Goal: Communication & Community: Participate in discussion

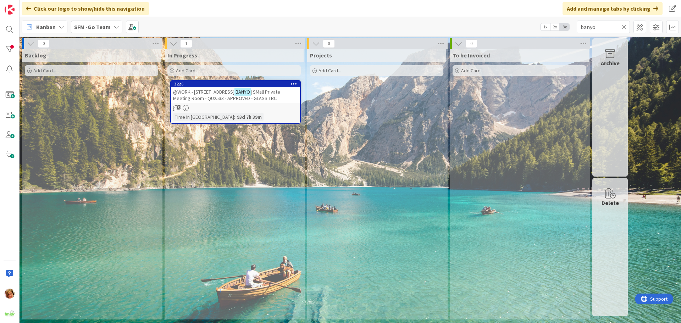
click at [624, 26] on icon at bounding box center [624, 27] width 5 height 6
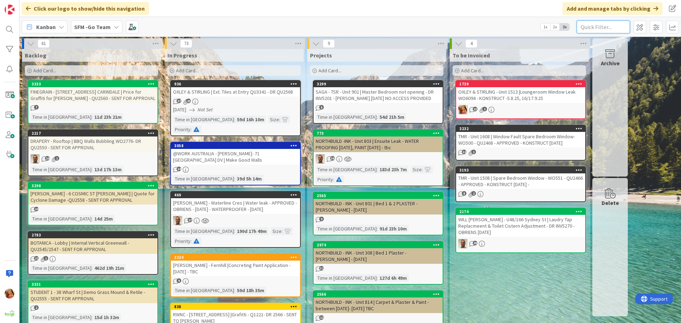
click at [609, 22] on input "text" at bounding box center [603, 27] width 53 height 13
type input "2101"
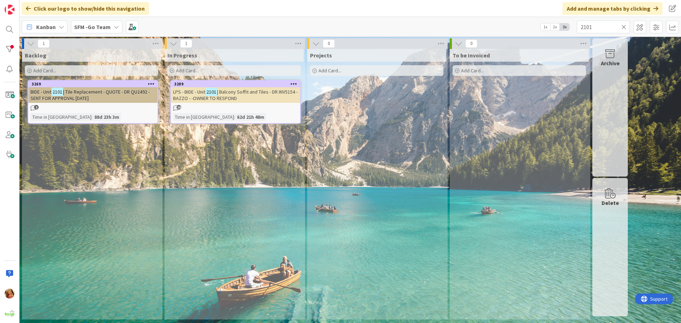
click at [235, 94] on span "| Balcony Soffit and Tiles - DR INV5154 - BAZZO - -OWNER TO RESPOND" at bounding box center [235, 95] width 125 height 13
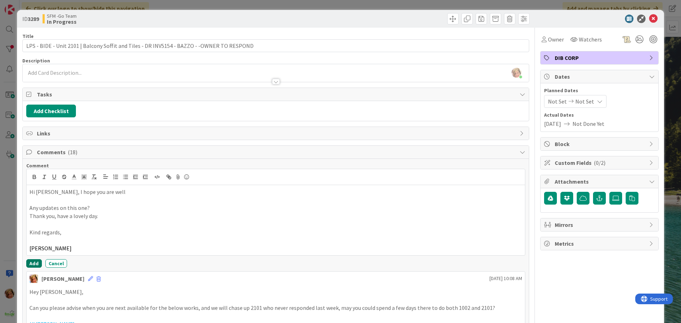
click at [34, 262] on button "Add" at bounding box center [34, 263] width 16 height 9
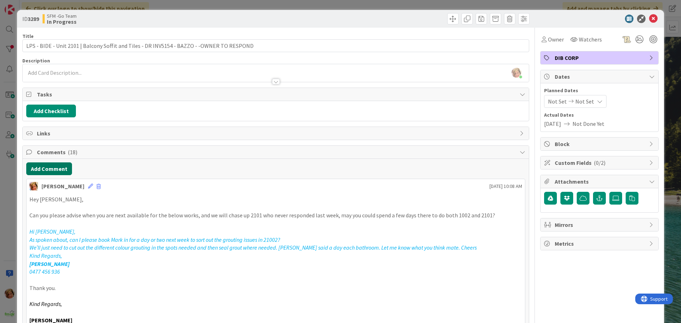
click at [56, 169] on button "Add Comment" at bounding box center [49, 169] width 46 height 13
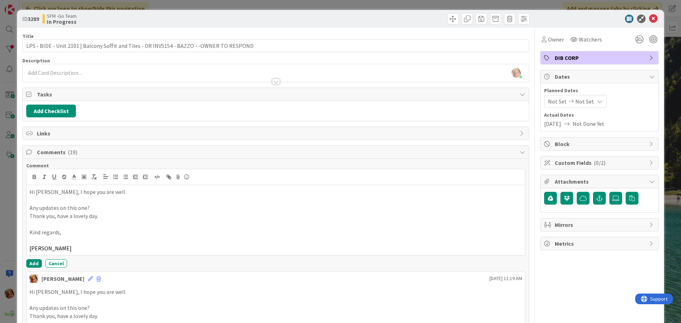
drag, startPoint x: 64, startPoint y: 186, endPoint x: 65, endPoint y: 198, distance: 11.4
click at [64, 190] on div "Hi [PERSON_NAME], I hope you are well Any updates on this one? Thank you, have …" at bounding box center [276, 220] width 499 height 70
drag, startPoint x: 88, startPoint y: 248, endPoint x: 26, endPoint y: 191, distance: 84.6
click at [26, 191] on div "Hi [PERSON_NAME], I hope you are well Any updates on this one? Thank you, have …" at bounding box center [275, 212] width 499 height 87
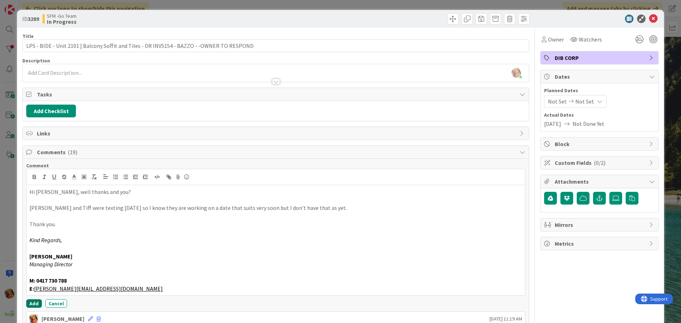
click at [30, 302] on button "Add" at bounding box center [34, 304] width 16 height 9
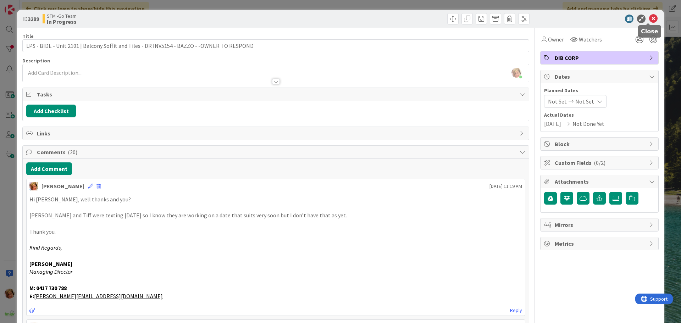
click at [649, 17] on icon at bounding box center [653, 19] width 9 height 9
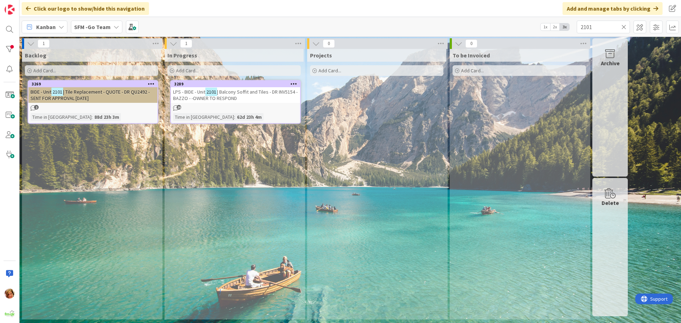
click at [625, 27] on icon at bounding box center [624, 27] width 5 height 6
click at [625, 27] on input "text" at bounding box center [603, 27] width 53 height 13
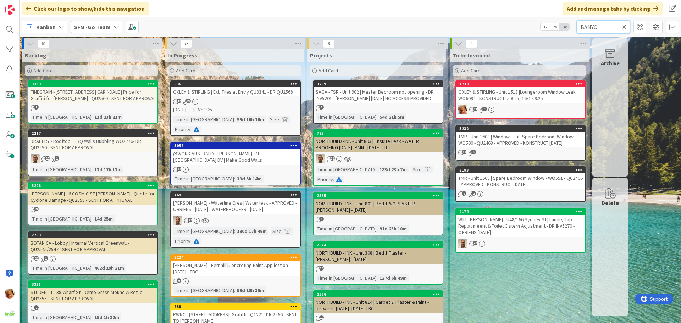
type input "BANYO"
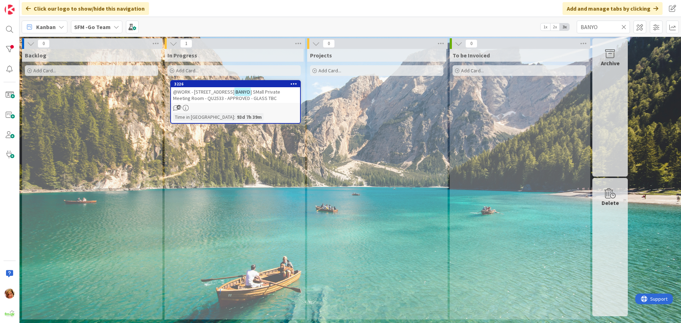
click at [212, 95] on span "@WORK - [STREET_ADDRESS]" at bounding box center [203, 92] width 61 height 6
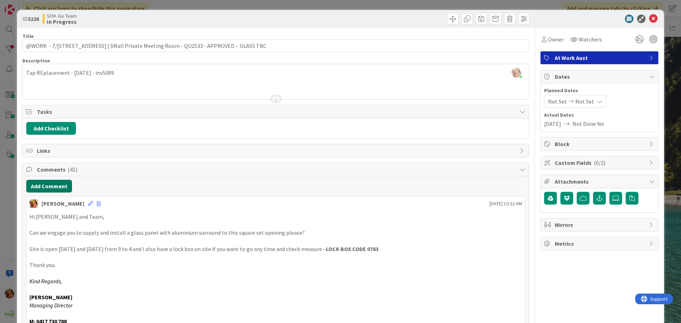
click at [49, 187] on button "Add Comment" at bounding box center [49, 186] width 46 height 13
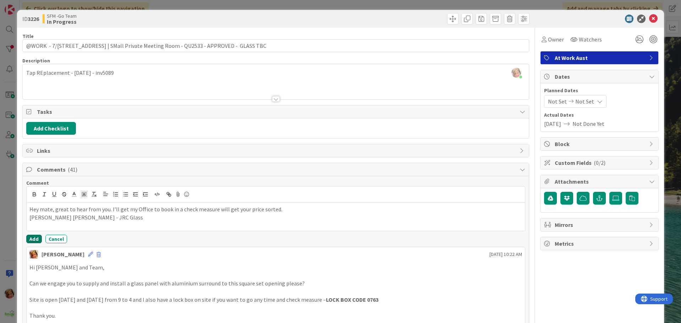
click at [36, 239] on button "Add" at bounding box center [34, 239] width 16 height 9
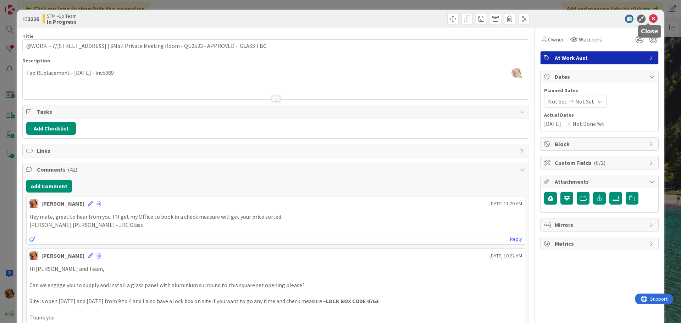
drag, startPoint x: 651, startPoint y: 19, endPoint x: 636, endPoint y: 21, distance: 15.5
click at [651, 19] on icon at bounding box center [653, 19] width 9 height 9
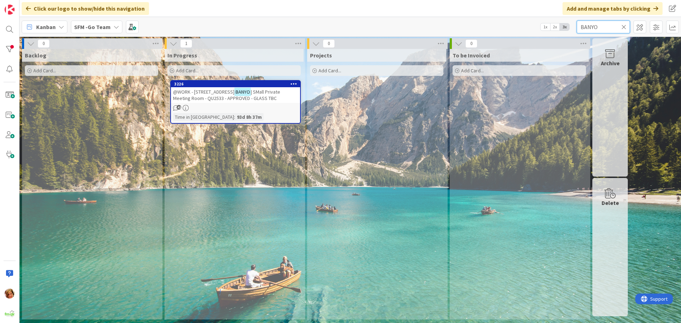
click at [617, 25] on input "BANYO" at bounding box center [603, 27] width 53 height 13
type input "B"
type input "southport"
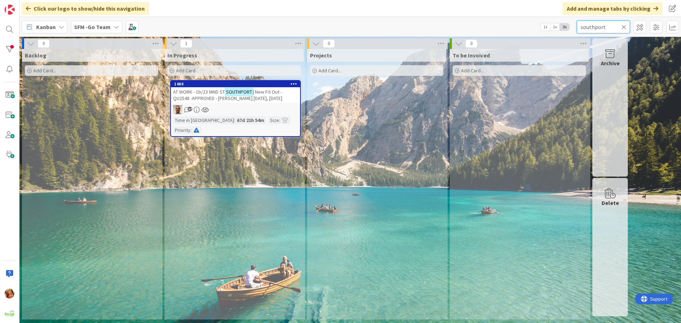
drag, startPoint x: 617, startPoint y: 25, endPoint x: 466, endPoint y: -3, distance: 153.4
drag, startPoint x: 466, startPoint y: -3, endPoint x: 210, endPoint y: 97, distance: 274.7
click at [210, 97] on span "| New Fit Out -QU2548 -APPROVED - [PERSON_NAME] [DATE], [DATE]" at bounding box center [227, 95] width 109 height 13
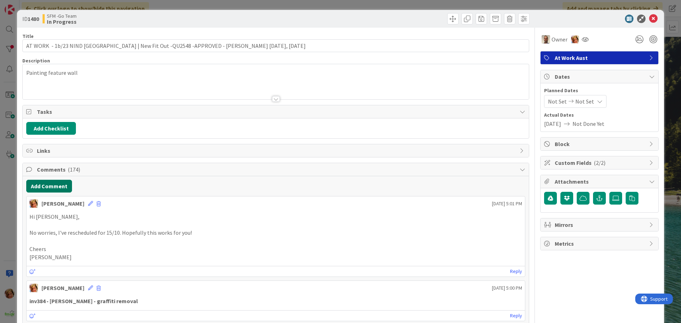
click at [50, 188] on button "Add Comment" at bounding box center [49, 186] width 46 height 13
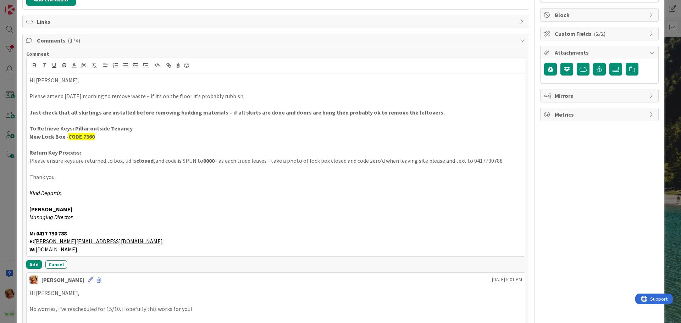
scroll to position [130, 0]
click at [33, 264] on button "Add" at bounding box center [34, 264] width 16 height 9
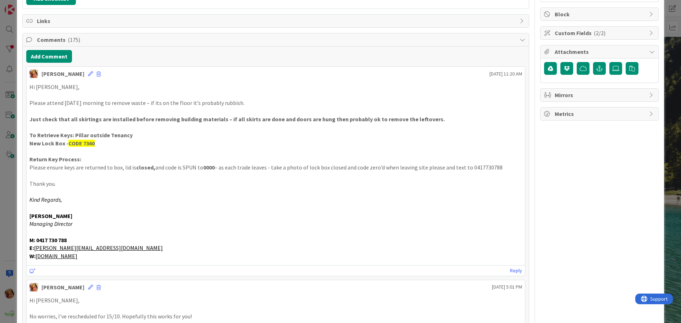
scroll to position [0, 0]
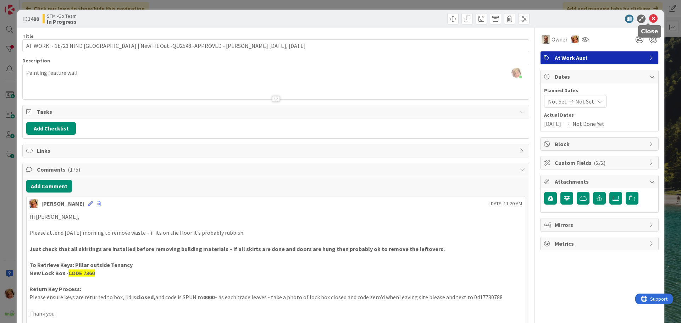
click at [649, 18] on icon at bounding box center [653, 19] width 9 height 9
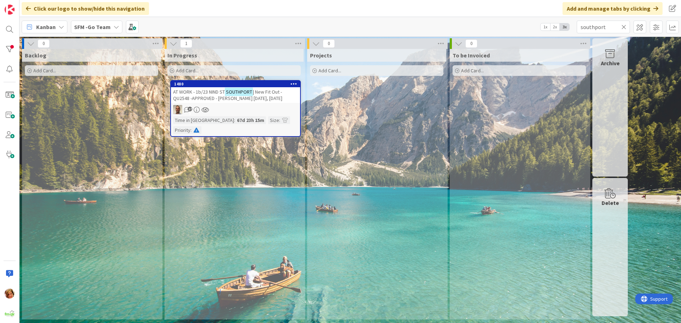
click at [624, 26] on icon at bounding box center [624, 27] width 5 height 6
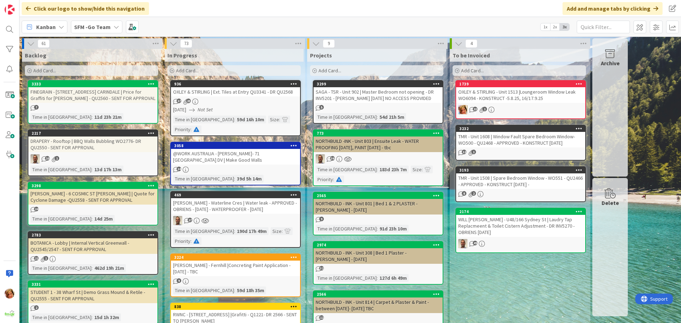
click at [216, 93] on div "OXLEY & STIRLING | Ext. Tiles at Entry QU3341 - DR QU2568" at bounding box center [235, 91] width 129 height 9
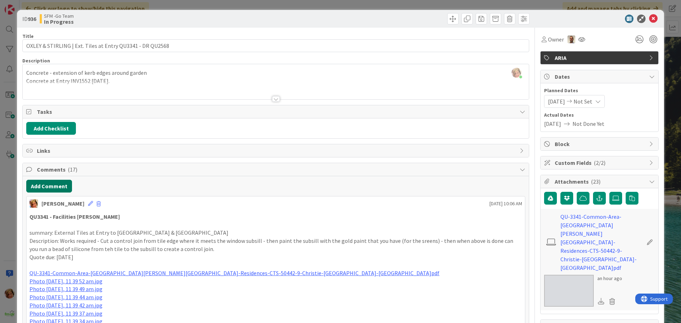
click at [55, 183] on button "Add Comment" at bounding box center [49, 186] width 46 height 13
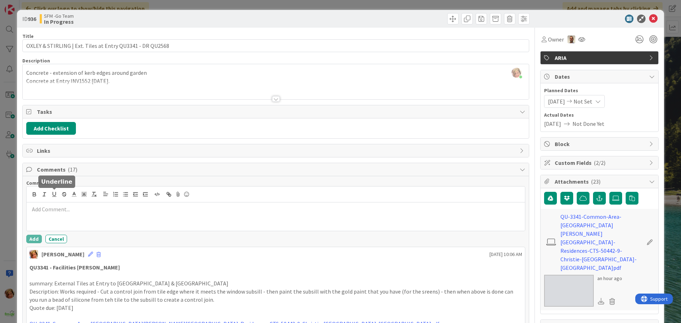
click at [73, 221] on div at bounding box center [276, 217] width 499 height 28
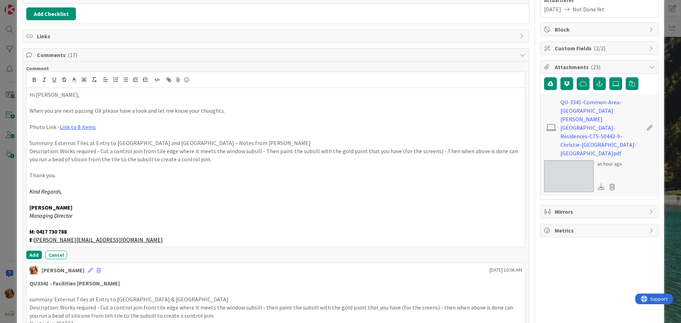
scroll to position [141, 0]
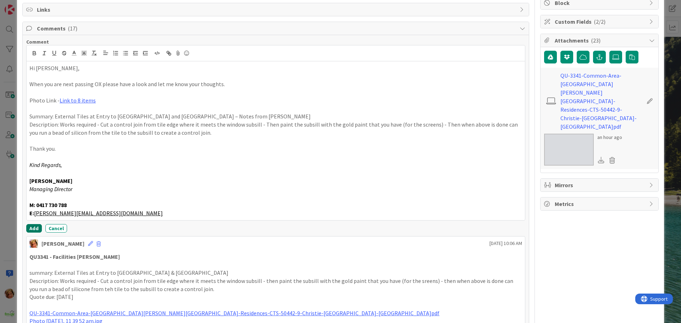
click at [28, 227] on button "Add" at bounding box center [34, 228] width 16 height 9
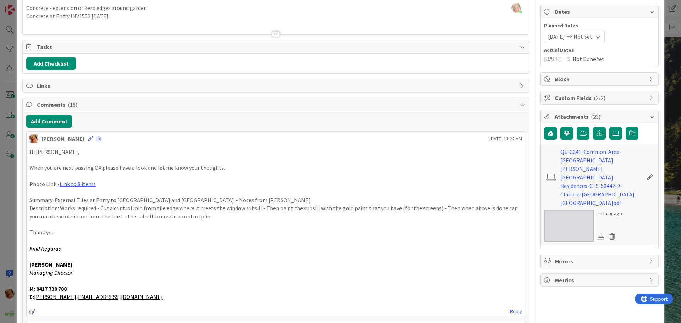
scroll to position [0, 0]
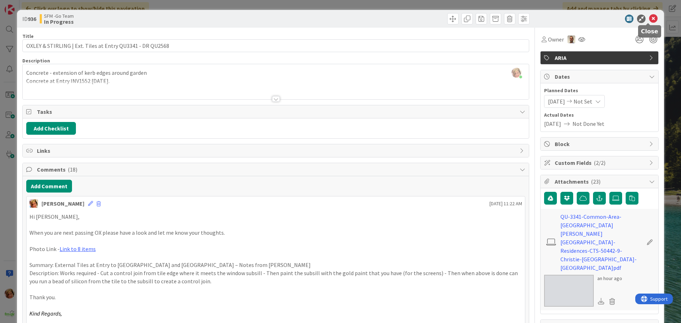
click at [649, 18] on icon at bounding box center [653, 19] width 9 height 9
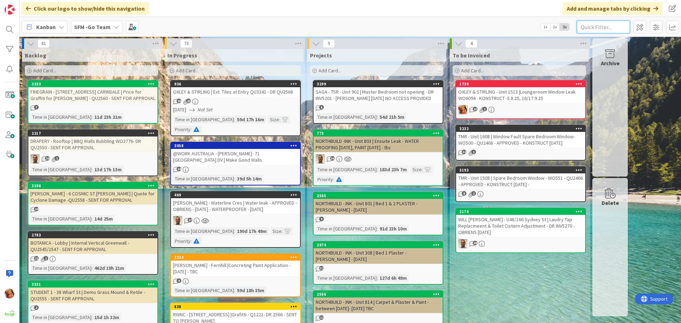
click at [616, 27] on input "text" at bounding box center [603, 27] width 53 height 13
type input "PLASTER"
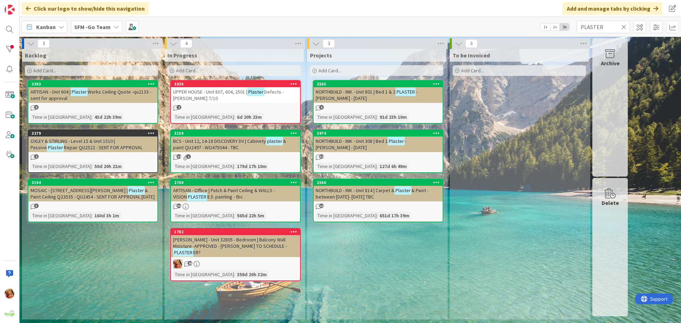
click at [214, 93] on span "UPPER HOUSE - Unit 807, 604, 2501 |" at bounding box center [210, 92] width 74 height 6
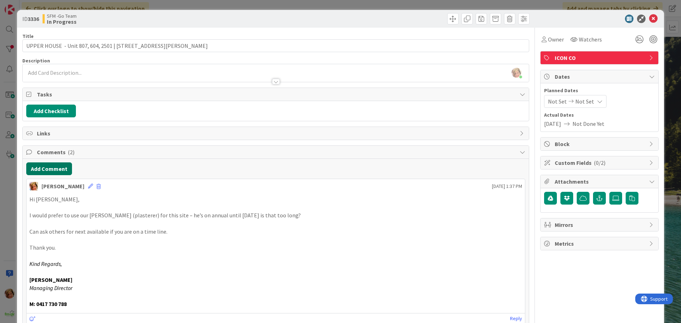
click at [49, 169] on button "Add Comment" at bounding box center [49, 169] width 46 height 13
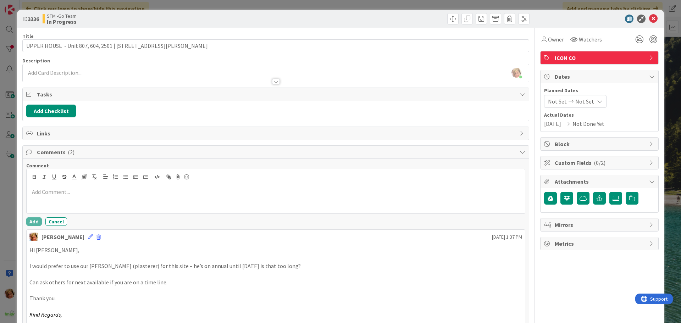
click at [76, 208] on div at bounding box center [276, 199] width 499 height 28
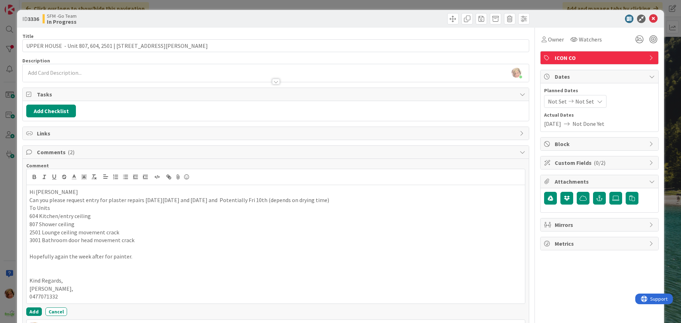
scroll to position [106, 0]
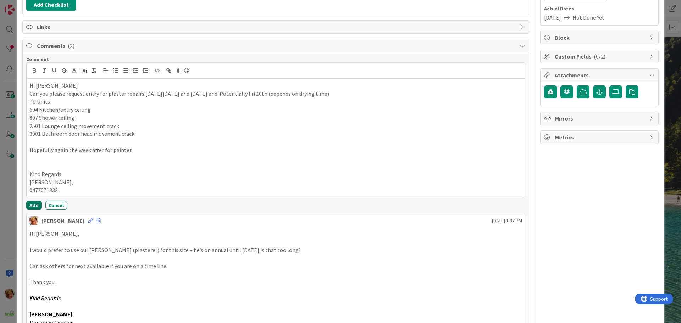
click at [33, 205] on button "Add" at bounding box center [34, 205] width 16 height 9
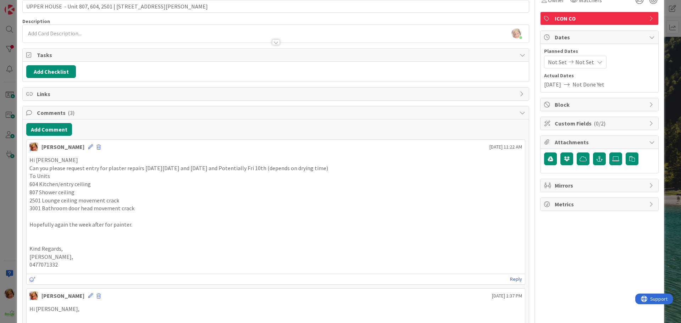
scroll to position [0, 0]
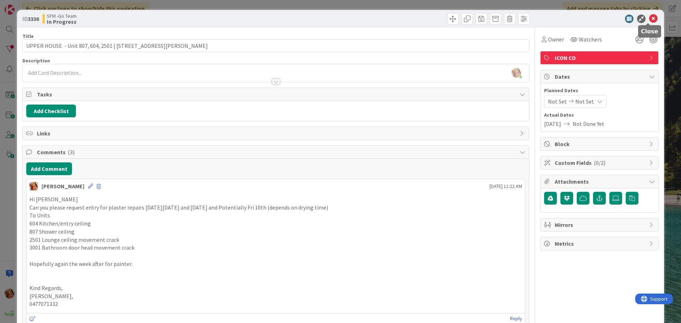
click at [649, 21] on icon at bounding box center [653, 19] width 9 height 9
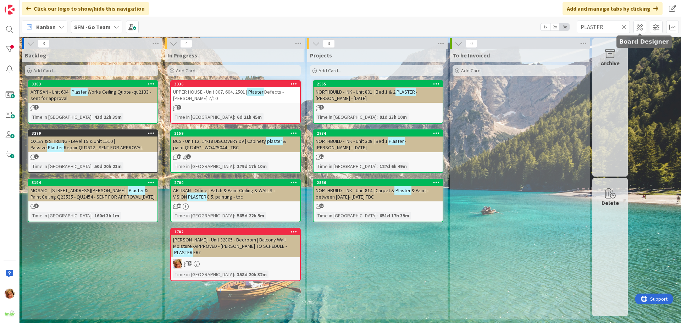
click at [625, 24] on icon at bounding box center [624, 27] width 5 height 6
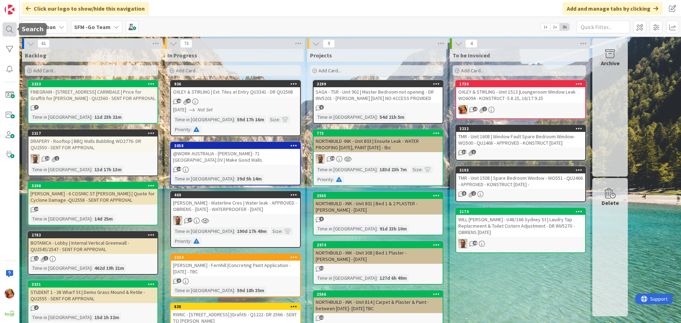
click at [10, 27] on div at bounding box center [9, 29] width 14 height 14
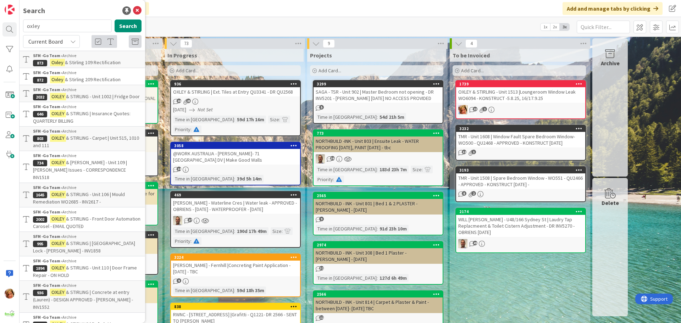
click at [55, 27] on input "oxley" at bounding box center [67, 26] width 89 height 13
type input "o"
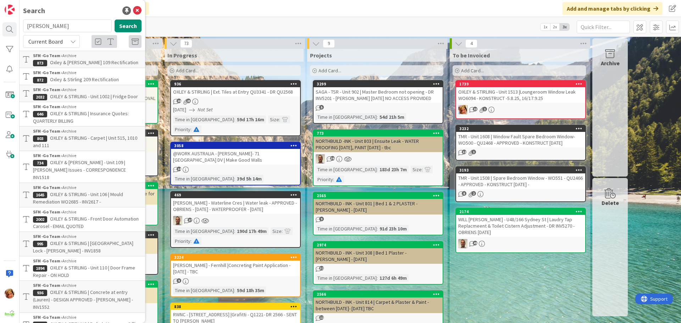
type input "[PERSON_NAME]"
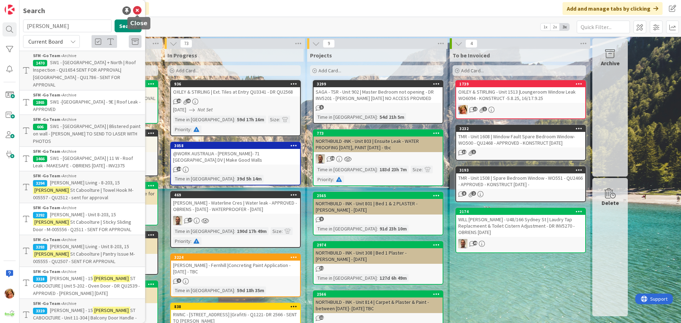
click at [137, 10] on icon at bounding box center [137, 10] width 9 height 9
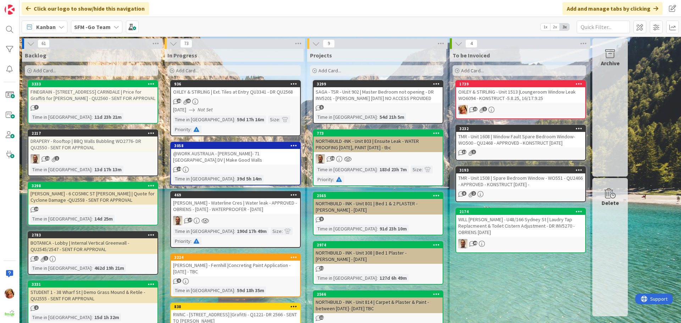
click at [214, 70] on div "Add Card..." at bounding box center [233, 70] width 133 height 11
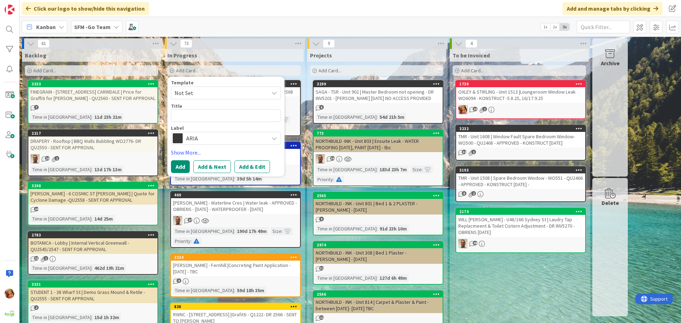
type textarea "x"
type textarea "V"
type textarea "x"
type textarea "VE"
type textarea "x"
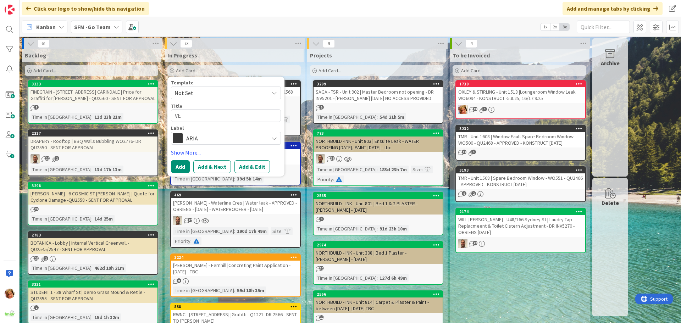
type textarea "VER"
type textarea "x"
type textarea "[PERSON_NAME]"
type textarea "x"
type textarea "[PERSON_NAME]"
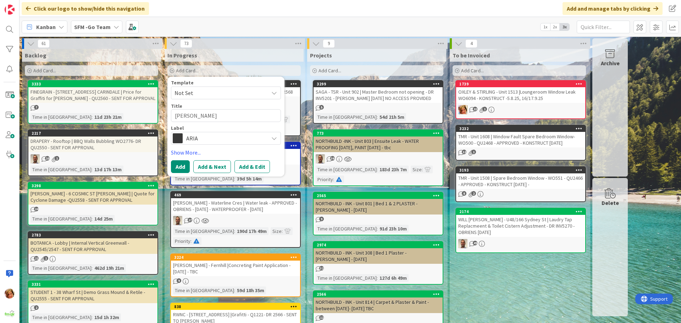
type textarea "x"
type textarea "[PERSON_NAME] -"
type textarea "x"
type textarea "[PERSON_NAME] -"
type textarea "x"
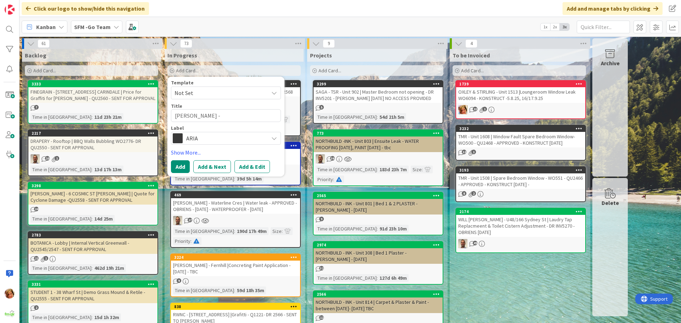
type textarea "[PERSON_NAME] - U"
type textarea "x"
type textarea "[PERSON_NAME] - Un"
type textarea "x"
type textarea "[PERSON_NAME] - Uni"
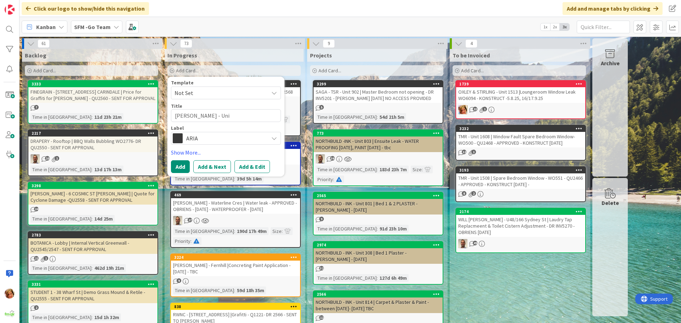
type textarea "x"
type textarea "[PERSON_NAME] - Unit"
type textarea "x"
type textarea "[PERSON_NAME] - Unit"
type textarea "x"
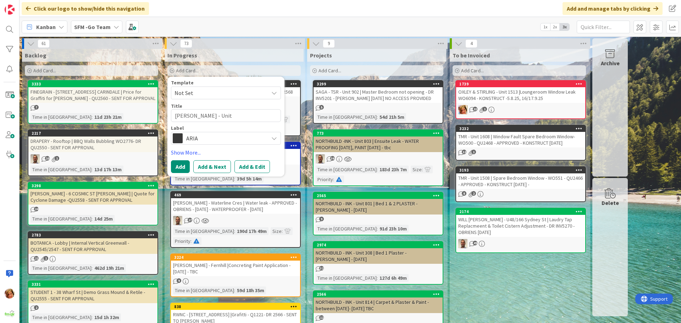
type textarea "[PERSON_NAME] - Unit 1"
type textarea "x"
type textarea "[PERSON_NAME] - Unit 1-"
type textarea "x"
type textarea "[PERSON_NAME] - Unit 1-1"
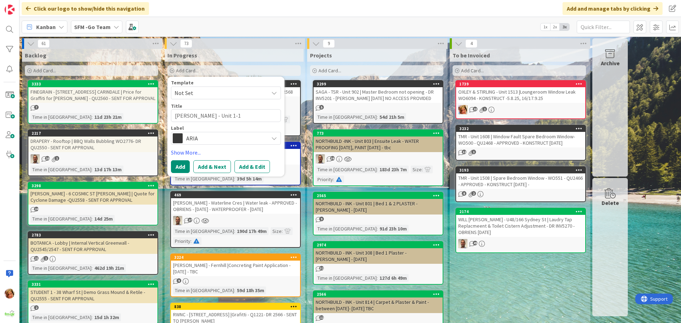
type textarea "x"
type textarea "[PERSON_NAME] - Unit 1-10"
type textarea "x"
type textarea "[PERSON_NAME] - Unit 1-102,"
type textarea "x"
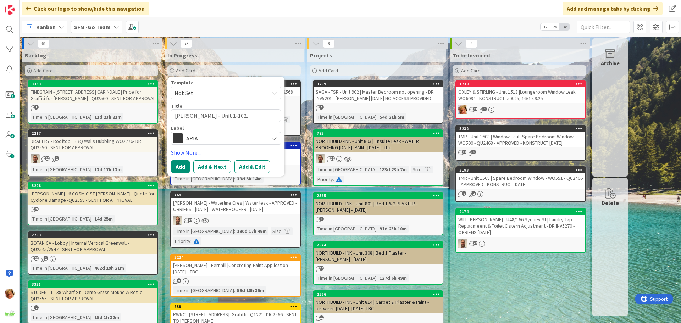
type textarea "[PERSON_NAME] - Unit 1-102,"
type textarea "x"
type textarea "[PERSON_NAME] - Unit 1-102, 1"
type textarea "x"
type textarea "[PERSON_NAME] - Unit 1-102, 15"
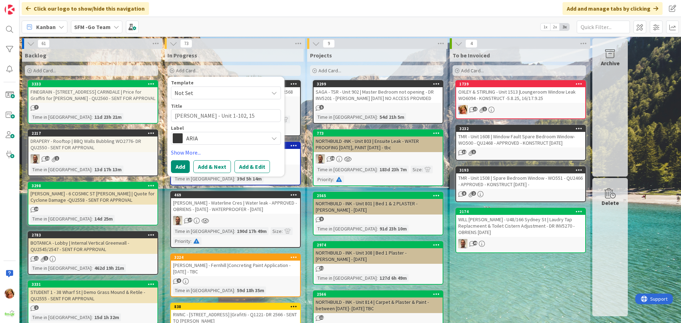
type textarea "x"
type textarea "[PERSON_NAME] - Unit 1-102, 15"
type textarea "x"
type textarea "[PERSON_NAME] - Unit 1-102, 15 R"
type textarea "x"
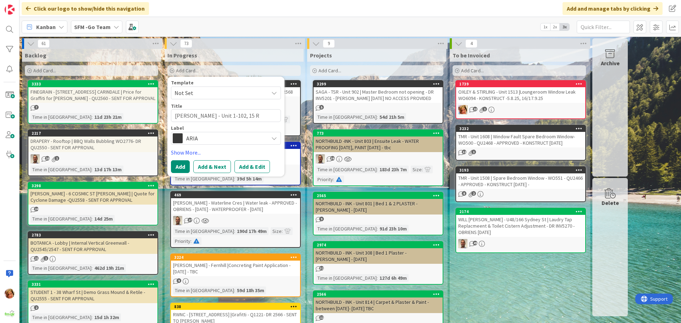
type textarea "[PERSON_NAME] - Unit 1-102, 15 RO"
type textarea "x"
type textarea "[PERSON_NAME] - Unit 1-102, 15 ROW"
type textarea "x"
type textarea "[PERSON_NAME] - Unit 1-102, 15 [PERSON_NAME]"
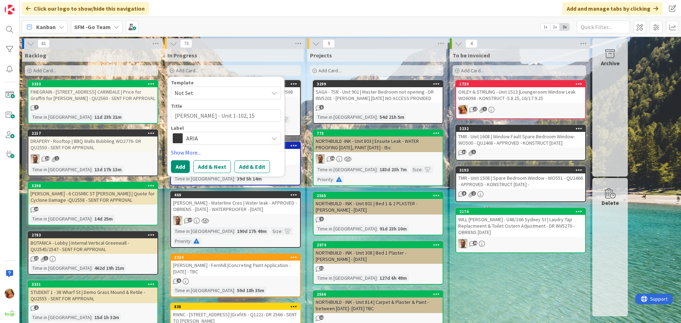
type textarea "x"
type textarea "[PERSON_NAME] - Unit 1-102, 15 [PERSON_NAME]"
type textarea "x"
type textarea "[PERSON_NAME] - Unit 1-102, 15 [PERSON_NAME]"
type textarea "x"
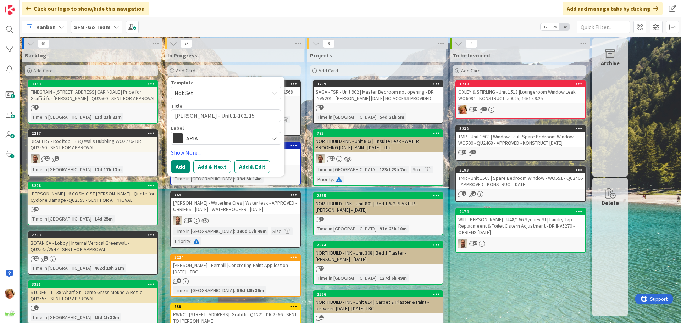
type textarea "[PERSON_NAME] - [STREET_ADDRESS][PERSON_NAME]"
type textarea "x"
type textarea "[PERSON_NAME] - [STREET_ADDRESS][PERSON_NAME]"
type textarea "x"
type textarea "[PERSON_NAME] - [STREET_ADDRESS][PERSON_NAME] |"
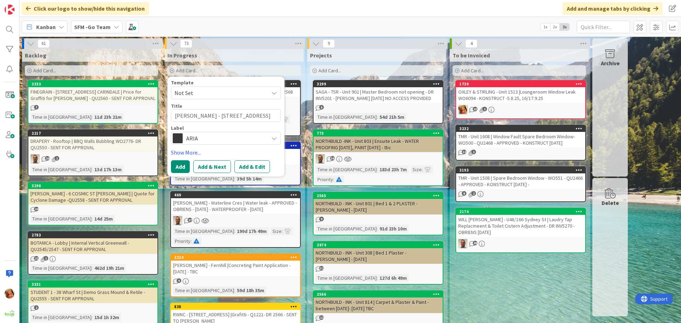
type textarea "x"
type textarea "[PERSON_NAME] - [STREET_ADDRESS][PERSON_NAME] |"
type textarea "x"
type textarea "[PERSON_NAME] - [STREET_ADDRESS][PERSON_NAME]"
type textarea "x"
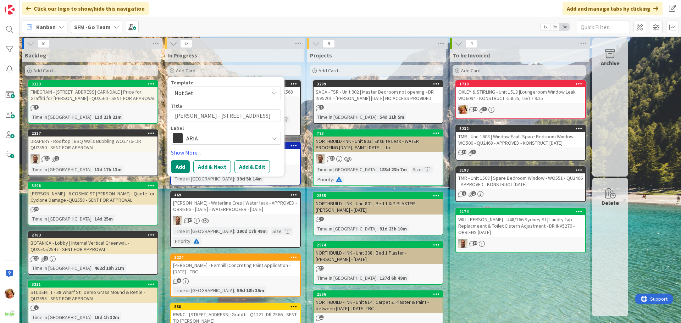
type textarea "[PERSON_NAME] - [STREET_ADDRESS][PERSON_NAME]"
type textarea "x"
type textarea "[PERSON_NAME] - [STREET_ADDRESS][PERSON_NAME]"
type textarea "x"
type textarea "[PERSON_NAME] - [STREET_ADDRESS][PERSON_NAME]"
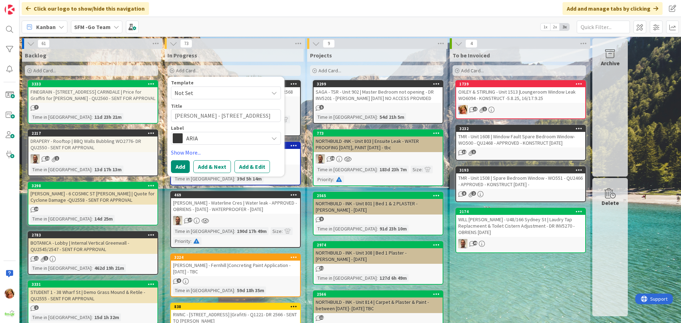
type textarea "x"
type textarea "[PERSON_NAME] - [STREET_ADDRESS][PERSON_NAME] | Refix"
type textarea "x"
type textarea "[PERSON_NAME] - [STREET_ADDRESS][PERSON_NAME] | Refix"
type textarea "x"
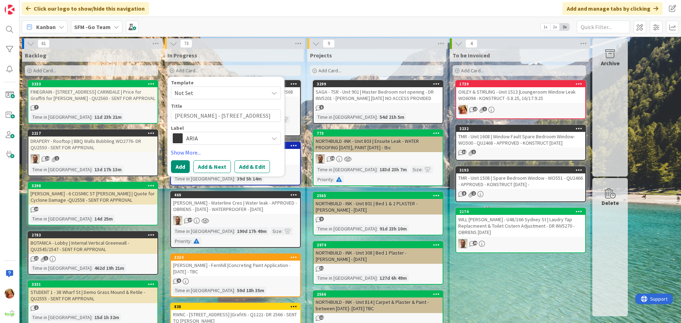
type textarea "[PERSON_NAME] - [STREET_ADDRESS][PERSON_NAME] | Refix M"
type textarea "x"
type textarea "[PERSON_NAME] - [STREET_ADDRESS][PERSON_NAME] | Refix Mo"
type textarea "x"
type textarea "[PERSON_NAME] - [STREET_ADDRESS][PERSON_NAME] | Refix Mou"
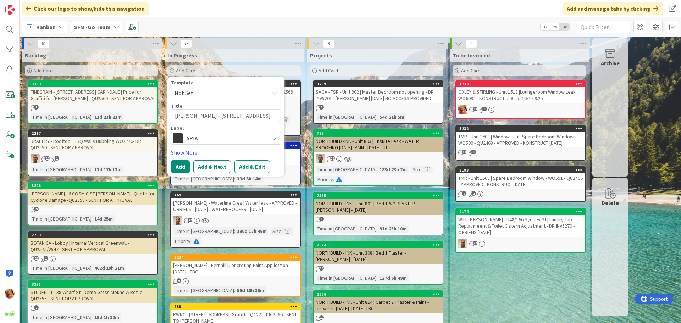
type textarea "x"
type textarea "[PERSON_NAME] - [STREET_ADDRESS][PERSON_NAME] | Refix Mould"
type textarea "x"
type textarea "[PERSON_NAME] - [STREET_ADDRESS][PERSON_NAME] | Refix Mouldi"
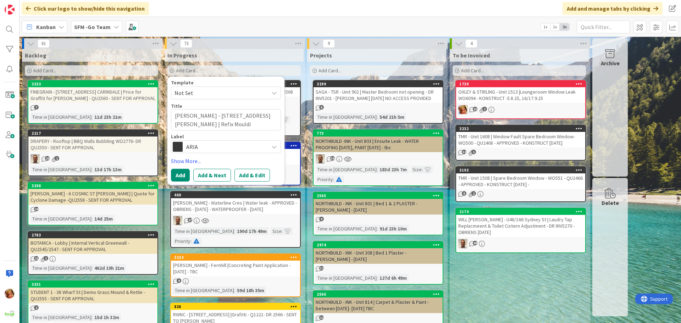
type textarea "x"
type textarea "[PERSON_NAME] - [STREET_ADDRESS][PERSON_NAME] | Refix Mouldin"
type textarea "x"
type textarea "[PERSON_NAME] - [STREET_ADDRESS][PERSON_NAME] | Refix Mouldin"
type textarea "x"
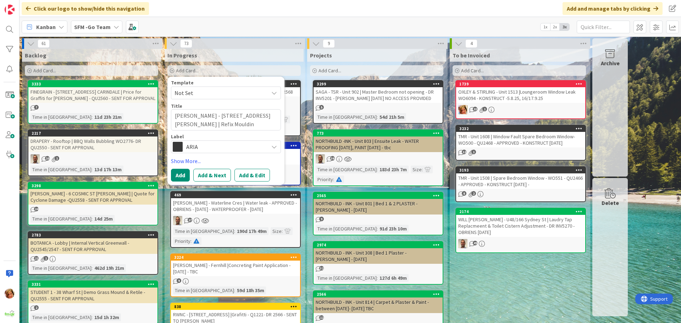
type textarea "[PERSON_NAME] - [STREET_ADDRESS][PERSON_NAME] | Refix Mouldin"
type textarea "x"
type textarea "[PERSON_NAME] - [STREET_ADDRESS][PERSON_NAME] | Refix Moulding"
type textarea "x"
type textarea "[PERSON_NAME] - [STREET_ADDRESS][PERSON_NAME] | Refix Moulding a"
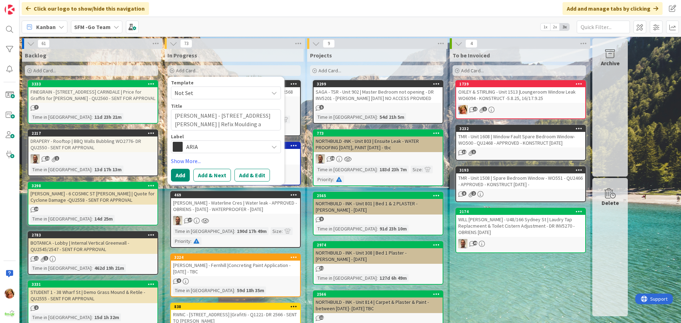
type textarea "x"
type textarea "[PERSON_NAME] - [STREET_ADDRESS][PERSON_NAME] | Refix Moulding ab"
type textarea "x"
type textarea "[PERSON_NAME] - [STREET_ADDRESS][PERSON_NAME] | Refix Moulding abo"
type textarea "x"
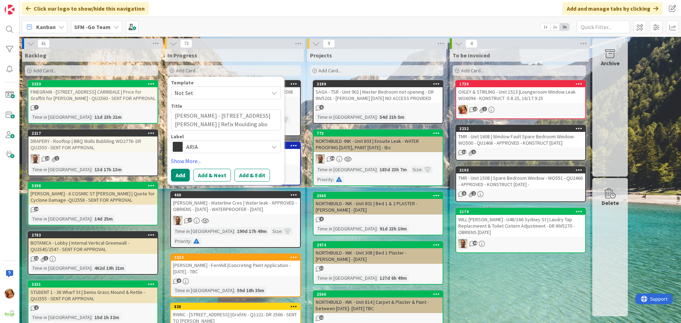
type textarea "[PERSON_NAME] - Unit 1-102, 15 [PERSON_NAME] ST | Refix Moulding abov"
type textarea "x"
type textarea "[PERSON_NAME] - [STREET_ADDRESS][PERSON_NAME] | Refix Moulding above"
type textarea "x"
type textarea "[PERSON_NAME] - [STREET_ADDRESS][PERSON_NAME] | Refix Moulding above"
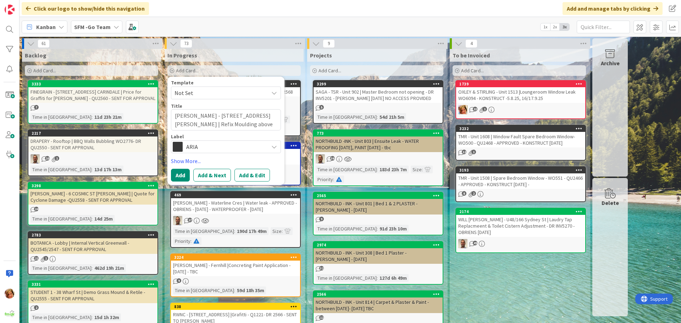
type textarea "x"
type textarea "[PERSON_NAME] - [STREET_ADDRESS][PERSON_NAME] | Refix Moulding above w"
type textarea "x"
type textarea "[PERSON_NAME] - Unit 1-102, 15 [PERSON_NAME] ST | Refix Moulding above win"
type textarea "x"
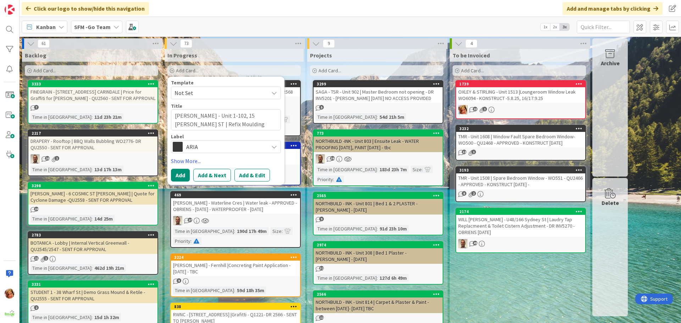
type textarea "[PERSON_NAME] - [STREET_ADDRESS][PERSON_NAME] | Refix Moulding above wind"
type textarea "x"
type textarea "[PERSON_NAME] - [STREET_ADDRESS][PERSON_NAME] | Refix Moulding above windo"
type textarea "x"
type textarea "[PERSON_NAME] - [STREET_ADDRESS][PERSON_NAME] | Refix Moulding above window"
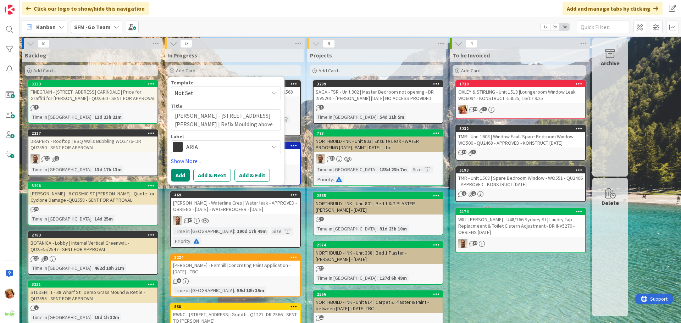
type textarea "x"
type textarea "[PERSON_NAME] - [STREET_ADDRESS][PERSON_NAME] | Refix Moulding above window"
type textarea "x"
type textarea "[PERSON_NAME] - [STREET_ADDRESS][PERSON_NAME] | Refix Moulding above window &"
type textarea "x"
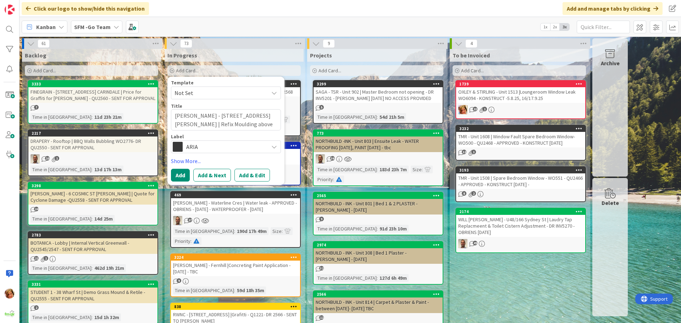
type textarea "[PERSON_NAME] - [STREET_ADDRESS][PERSON_NAME] | Refix Moulding above window & m"
type textarea "x"
type textarea "[PERSON_NAME] - [STREET_ADDRESS][PERSON_NAME] | Refix Moulding above window & ma"
type textarea "x"
type textarea "[PERSON_NAME] - [STREET_ADDRESS][PERSON_NAME] | Refix Moulding above window & m…"
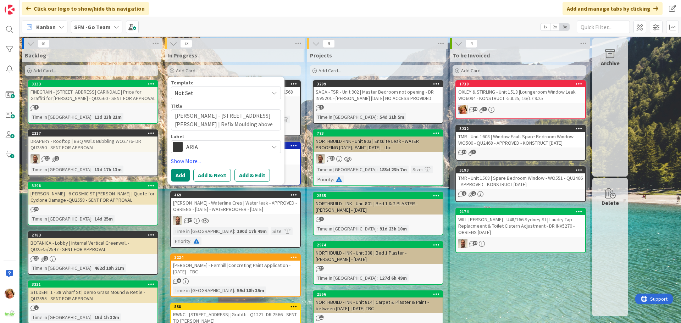
type textarea "x"
type textarea "[PERSON_NAME] - [STREET_ADDRESS][PERSON_NAME] | Refix Moulding above window & m…"
type textarea "x"
type textarea "[PERSON_NAME] - [STREET_ADDRESS][PERSON_NAME] | Refix Moulding above window & m…"
type textarea "x"
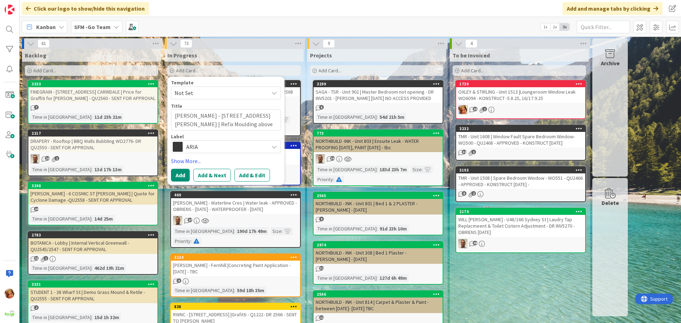
type textarea "[PERSON_NAME] - [STREET_ADDRESS][PERSON_NAME] | Refix Moulding above window & m…"
type textarea "x"
type textarea "[PERSON_NAME] - [STREET_ADDRESS][PERSON_NAME] | Refix Moulding above window & m…"
type textarea "x"
type textarea "[PERSON_NAME] - [STREET_ADDRESS][PERSON_NAME] | Refix Moulding above window & m…"
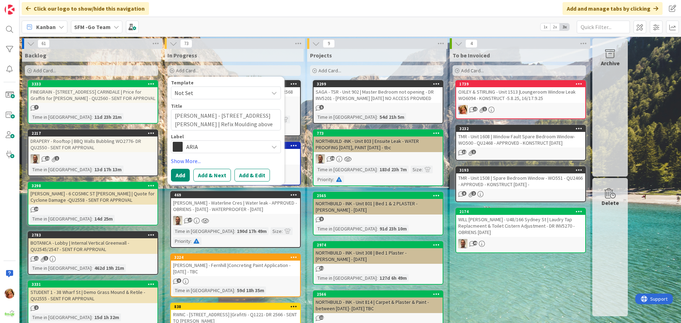
type textarea "x"
type textarea "[PERSON_NAME] - [STREET_ADDRESS][PERSON_NAME] | Refix Moulding above window & m…"
type textarea "x"
type textarea "[PERSON_NAME] - [STREET_ADDRESS][PERSON_NAME] | Refix Moulding above window & m…"
type textarea "x"
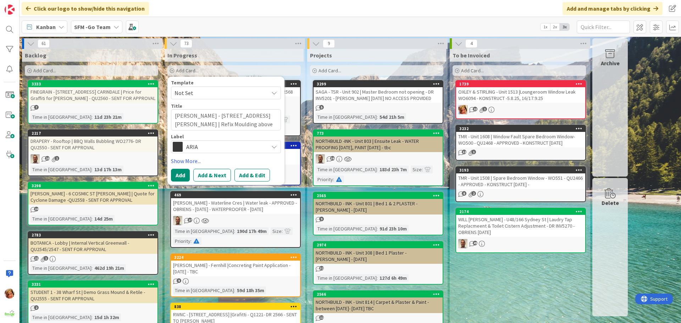
type textarea "[PERSON_NAME] - [STREET_ADDRESS][PERSON_NAME] | Refix Moulding above window & m…"
type textarea "x"
type textarea "[PERSON_NAME] - [STREET_ADDRESS][PERSON_NAME] | Refix Moulding above window & m…"
type textarea "x"
type textarea "[PERSON_NAME] - [STREET_ADDRESS][PERSON_NAME] | Refix Moulding above window & m…"
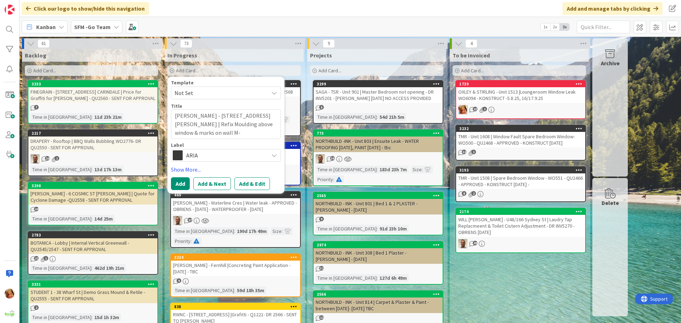
type textarea "x"
type textarea "[PERSON_NAME] - [STREET_ADDRESS][PERSON_NAME] | Refix Moulding above window & m…"
type textarea "x"
type textarea "[PERSON_NAME] - [STREET_ADDRESS][PERSON_NAME] | Refix Moulding above window & m…"
type textarea "x"
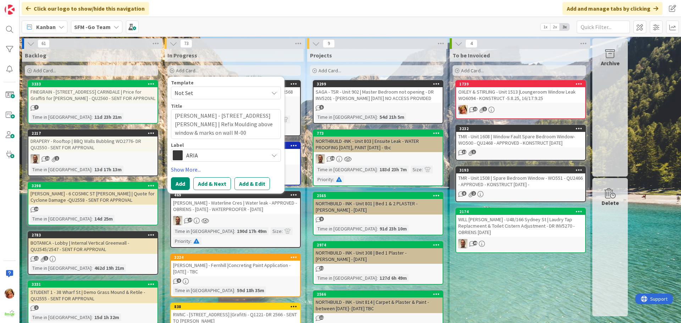
type textarea "[PERSON_NAME] - [STREET_ADDRESS][PERSON_NAME] | Refix Moulding above window & m…"
type textarea "x"
type textarea "[PERSON_NAME] - [STREET_ADDRESS][PERSON_NAME] | Refix Moulding above window & m…"
type textarea "x"
type textarea "[PERSON_NAME] - [STREET_ADDRESS][PERSON_NAME] | Refix Moulding above window & m…"
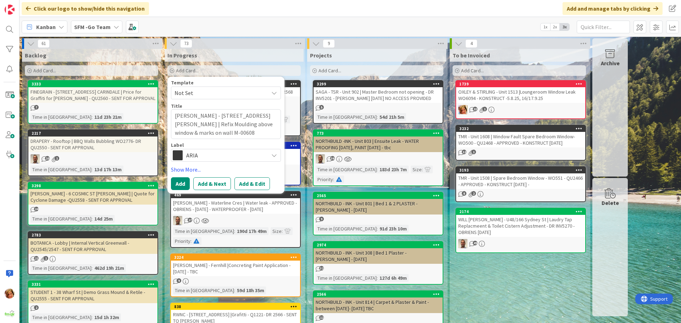
type textarea "x"
type textarea "[PERSON_NAME] - [STREET_ADDRESS][PERSON_NAME] | Refix Moulding above window & m…"
click at [211, 159] on span "ARIA" at bounding box center [225, 155] width 79 height 10
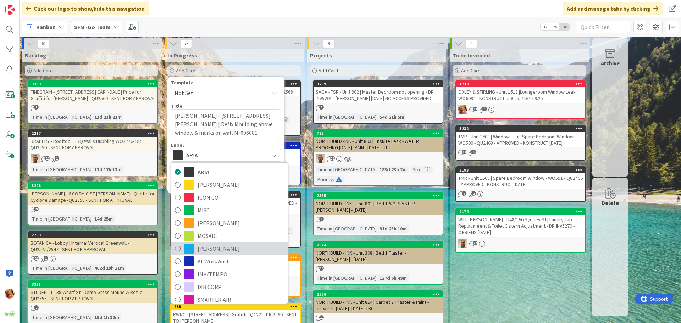
click at [200, 247] on span "[PERSON_NAME]" at bounding box center [241, 248] width 87 height 11
type textarea "x"
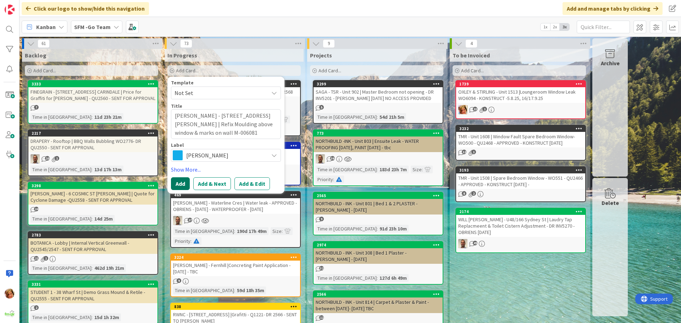
click at [181, 180] on button "Add" at bounding box center [180, 183] width 19 height 13
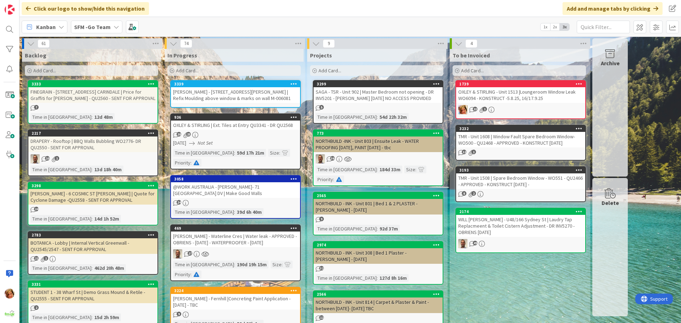
click at [229, 92] on div "[PERSON_NAME] - [STREET_ADDRESS][PERSON_NAME] | Refix Moulding above window & m…" at bounding box center [235, 95] width 129 height 16
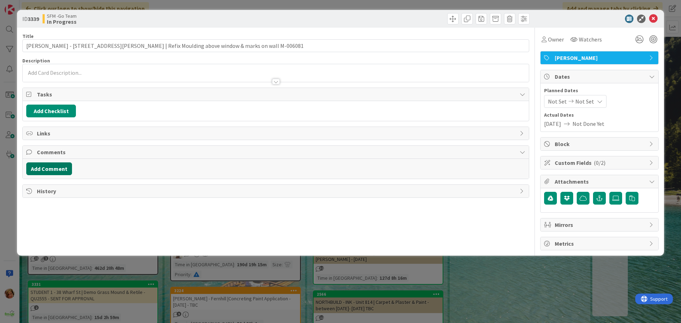
click at [53, 169] on button "Add Comment" at bounding box center [49, 169] width 46 height 13
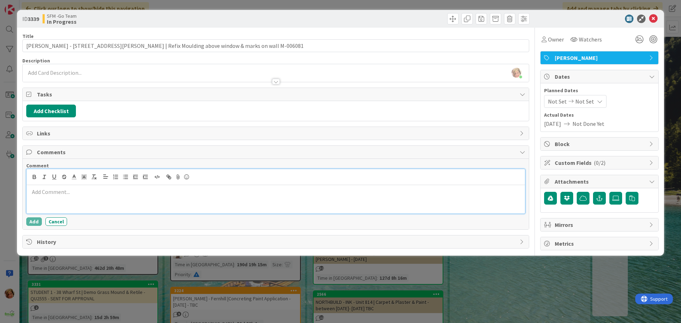
click at [81, 197] on div at bounding box center [276, 199] width 499 height 28
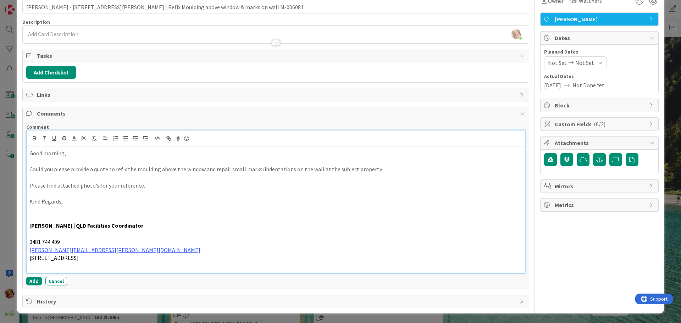
scroll to position [39, 0]
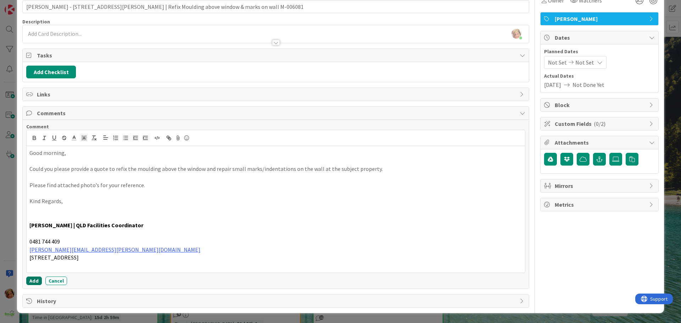
click at [34, 281] on button "Add" at bounding box center [34, 281] width 16 height 9
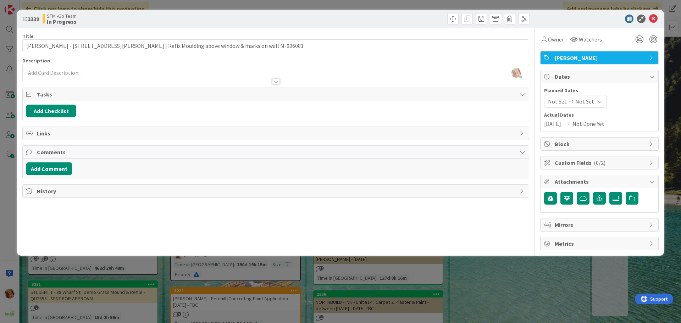
scroll to position [0, 0]
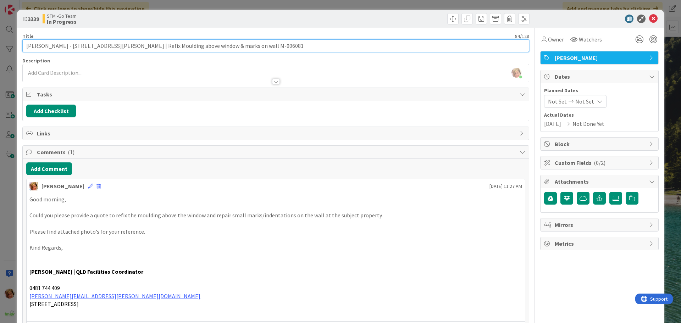
click at [241, 43] on input "[PERSON_NAME] - [STREET_ADDRESS][PERSON_NAME] | Refix Moulding above window & m…" at bounding box center [275, 45] width 507 height 13
type input "[PERSON_NAME] - Unit 1-102, 15 [PERSON_NAME] ST | Refix Moulding above window &…"
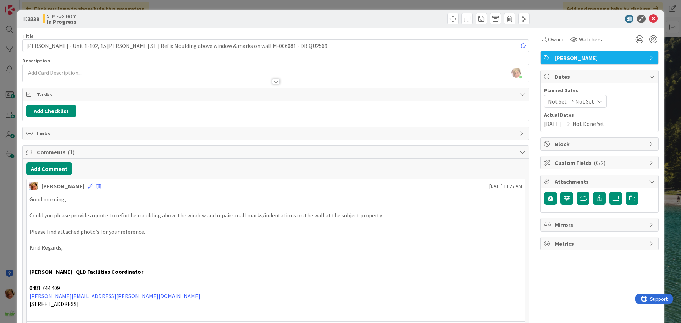
click at [293, 21] on div at bounding box center [404, 18] width 252 height 11
click at [649, 21] on icon at bounding box center [653, 19] width 9 height 9
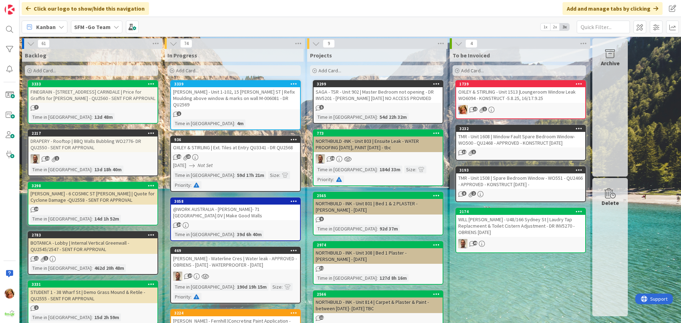
drag, startPoint x: 212, startPoint y: 99, endPoint x: 203, endPoint y: 102, distance: 9.3
click at [212, 99] on div "[PERSON_NAME] - Unit 1-102, 15 [PERSON_NAME] ST | Refix Moulding above window &…" at bounding box center [235, 98] width 129 height 22
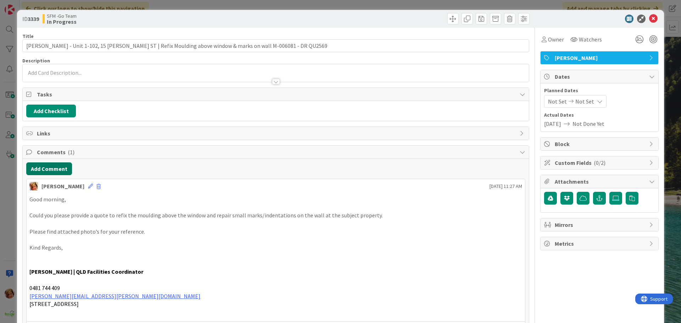
click at [58, 173] on button "Add Comment" at bounding box center [49, 169] width 46 height 13
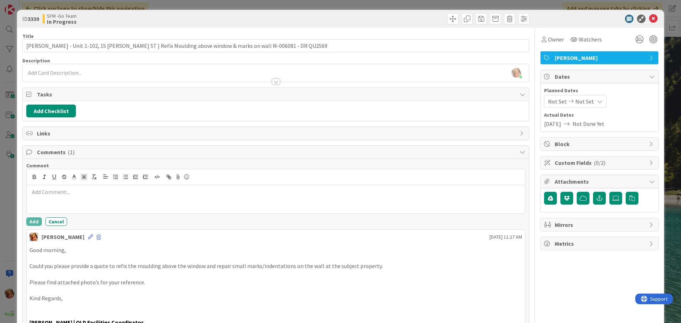
click at [78, 198] on div at bounding box center [276, 199] width 499 height 28
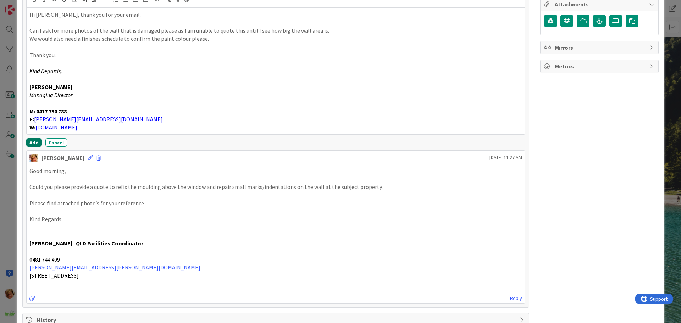
click at [35, 144] on button "Add" at bounding box center [34, 142] width 16 height 9
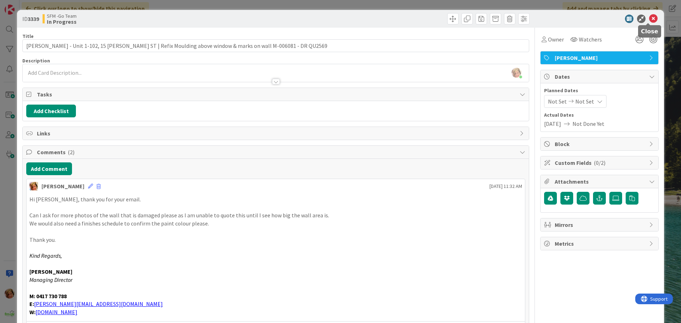
click at [651, 18] on icon at bounding box center [653, 19] width 9 height 9
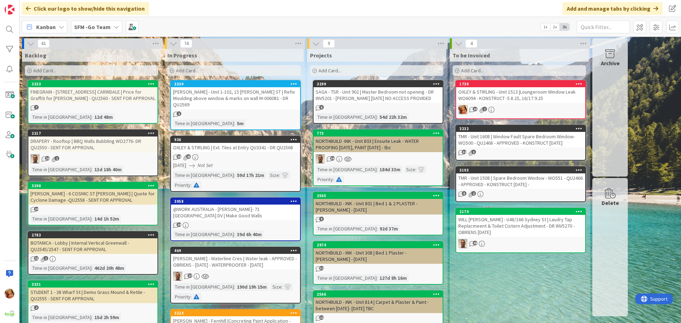
click at [242, 103] on div "3339 [PERSON_NAME] - Unit 1-102, 15 [PERSON_NAME] ST | Refix Moulding above win…" at bounding box center [235, 105] width 131 height 50
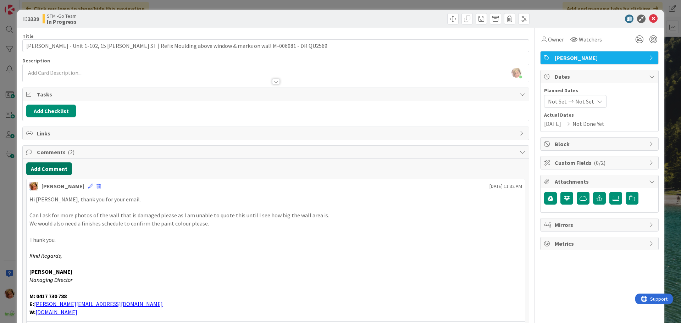
click at [53, 170] on button "Add Comment" at bounding box center [49, 169] width 46 height 13
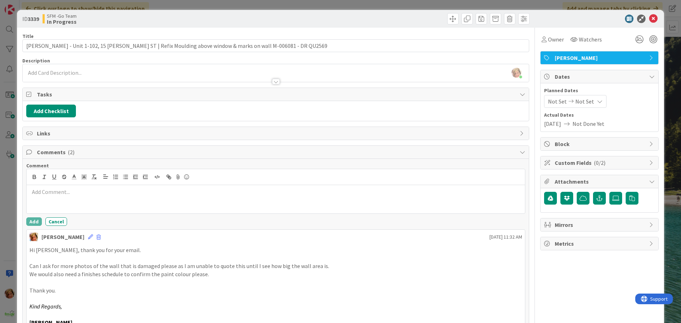
click at [81, 196] on div at bounding box center [276, 199] width 499 height 28
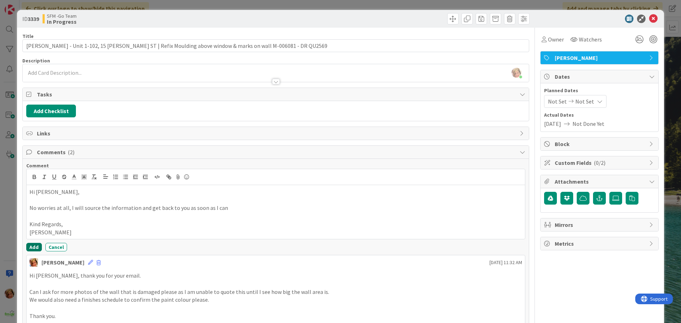
click at [33, 246] on button "Add" at bounding box center [34, 247] width 16 height 9
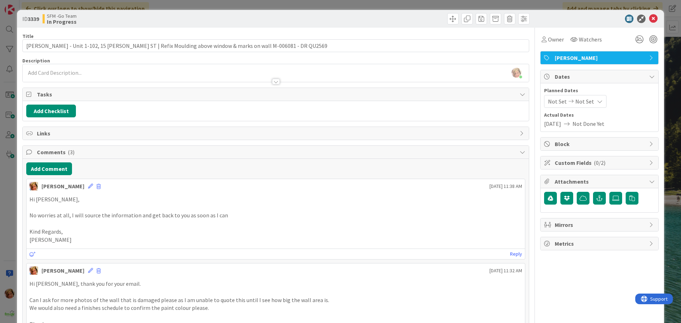
click at [368, 23] on div at bounding box center [404, 18] width 252 height 11
click at [650, 17] on icon at bounding box center [653, 19] width 9 height 9
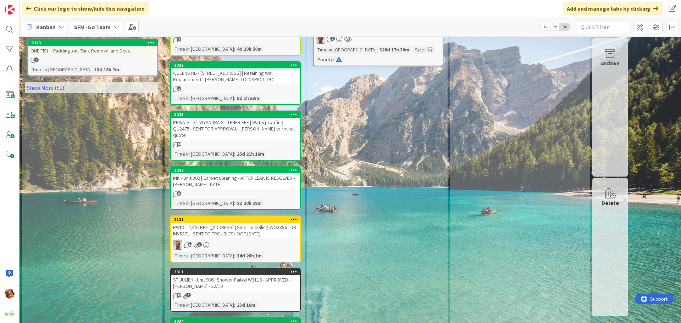
scroll to position [497, 0]
